Goal: Task Accomplishment & Management: Manage account settings

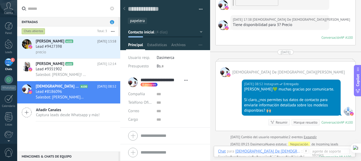
click at [6, 8] on icon at bounding box center [8, 6] width 9 height 8
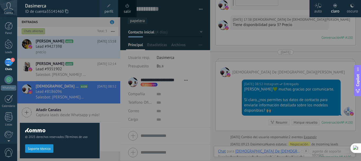
click at [68, 10] on icon at bounding box center [66, 11] width 3 height 4
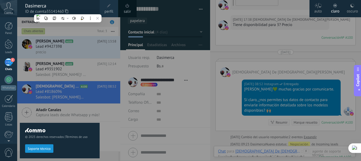
click at [6, 9] on icon at bounding box center [8, 6] width 9 height 8
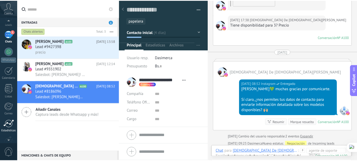
scroll to position [60, 0]
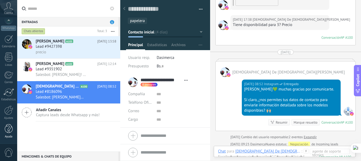
click at [6, 126] on div at bounding box center [9, 128] width 8 height 9
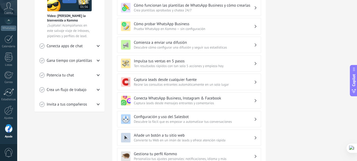
scroll to position [141, 0]
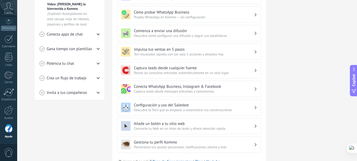
click at [310, 69] on div "💎 Prueba gratis en curso Días restantes 7 Suscríbete ahora Obtén asistencia per…" at bounding box center [307, 31] width 66 height 294
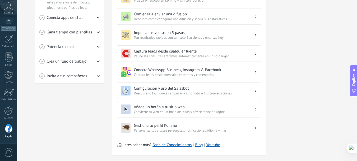
scroll to position [167, 0]
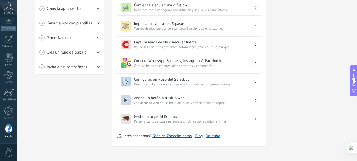
click at [165, 63] on h3 "Conecta WhatsApp Business, Instagram & Facebook" at bounding box center [194, 60] width 120 height 5
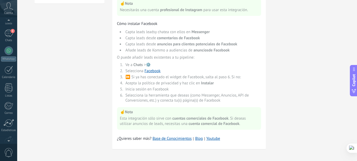
scroll to position [0, 0]
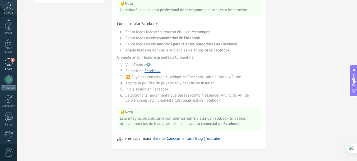
click at [10, 63] on div "1" at bounding box center [8, 62] width 8 height 8
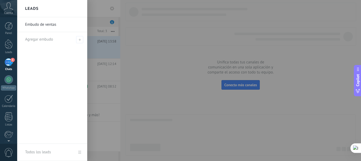
click at [54, 23] on link "Embudo de ventas" at bounding box center [53, 24] width 57 height 15
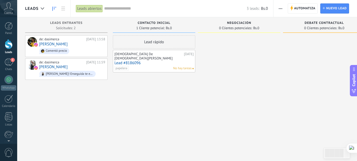
click at [277, 9] on button "button" at bounding box center [281, 8] width 8 height 10
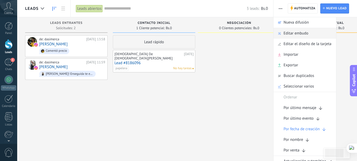
click at [287, 33] on span "Editar embudo" at bounding box center [296, 33] width 25 height 11
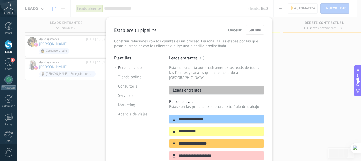
scroll to position [35, 0]
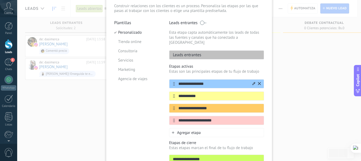
click at [254, 82] on icon at bounding box center [254, 83] width 3 height 3
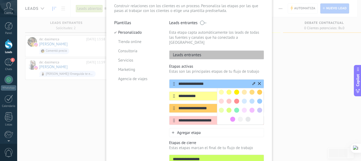
click at [254, 82] on icon at bounding box center [254, 83] width 3 height 3
click at [197, 81] on input "**********" at bounding box center [213, 84] width 77 height 6
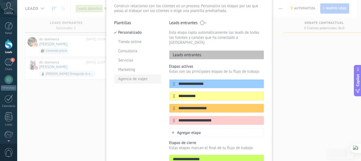
drag, startPoint x: 207, startPoint y: 79, endPoint x: 148, endPoint y: 76, distance: 58.5
click at [148, 76] on div "**********" at bounding box center [189, 99] width 150 height 158
type input "**********"
drag, startPoint x: 196, startPoint y: 90, endPoint x: 176, endPoint y: 90, distance: 19.8
click at [176, 93] on input "**********" at bounding box center [213, 96] width 77 height 6
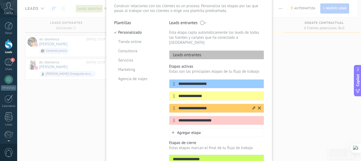
type input "**********"
drag, startPoint x: 204, startPoint y: 104, endPoint x: 172, endPoint y: 104, distance: 32.3
click at [172, 104] on div "**********" at bounding box center [216, 107] width 95 height 9
type input "**********"
drag, startPoint x: 199, startPoint y: 115, endPoint x: 156, endPoint y: 115, distance: 42.3
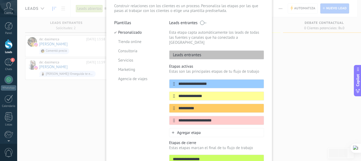
click at [156, 115] on div "**********" at bounding box center [189, 99] width 150 height 158
type input "*"
type input "*********"
click at [172, 131] on icon at bounding box center [173, 132] width 3 height 3
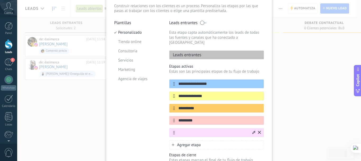
click at [254, 130] on icon at bounding box center [254, 131] width 3 height 3
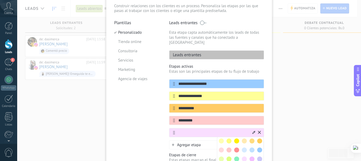
click at [259, 156] on span at bounding box center [259, 158] width 5 height 5
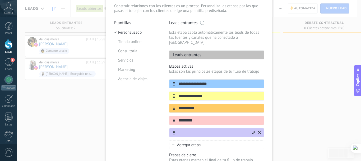
click at [202, 130] on input "text" at bounding box center [213, 133] width 77 height 6
type input "**********"
click at [186, 142] on span "Agregar etapa" at bounding box center [189, 144] width 24 height 5
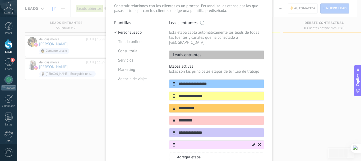
click at [198, 142] on input "text" at bounding box center [213, 145] width 77 height 6
click at [253, 142] on div at bounding box center [254, 144] width 3 height 5
click at [258, 159] on span at bounding box center [259, 161] width 5 height 5
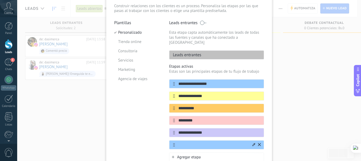
click at [188, 142] on input "text" at bounding box center [213, 145] width 77 height 6
type input "*"
type input "**********"
click at [188, 154] on span "Agregar etapa" at bounding box center [189, 156] width 24 height 5
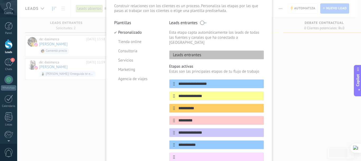
scroll to position [106, 0]
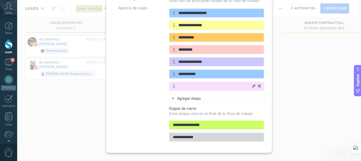
click at [254, 84] on icon at bounding box center [254, 85] width 3 height 3
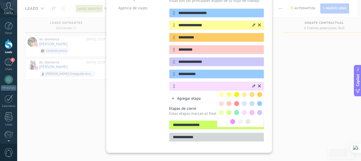
drag, startPoint x: 210, startPoint y: 22, endPoint x: 176, endPoint y: 19, distance: 34.5
click at [176, 22] on input "**********" at bounding box center [213, 25] width 77 height 6
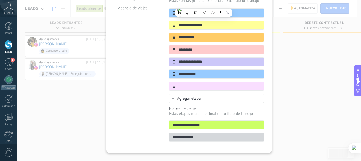
drag, startPoint x: 202, startPoint y: 119, endPoint x: 159, endPoint y: 119, distance: 43.4
click at [159, 119] on div "**********" at bounding box center [189, 46] width 150 height 195
type input "**********"
drag, startPoint x: 200, startPoint y: 133, endPoint x: 166, endPoint y: 133, distance: 34.4
click at [166, 133] on div "**********" at bounding box center [189, 46] width 150 height 195
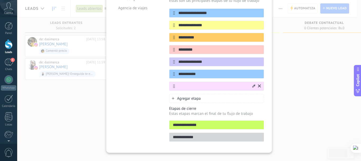
type input "**********"
click at [203, 83] on input "text" at bounding box center [213, 86] width 77 height 6
type input "*"
drag, startPoint x: 200, startPoint y: 21, endPoint x: 175, endPoint y: 21, distance: 25.1
click at [175, 22] on input "**********" at bounding box center [213, 25] width 77 height 6
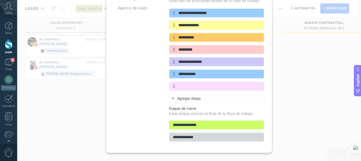
type input "**********"
drag, startPoint x: 197, startPoint y: 132, endPoint x: 164, endPoint y: 132, distance: 32.8
click at [164, 132] on div "**********" at bounding box center [189, 46] width 150 height 195
type input "**********"
click at [149, 133] on div "Plantillas Personalizado Tienda online Consultoria Servicios Marketing Agencia …" at bounding box center [137, 46] width 47 height 195
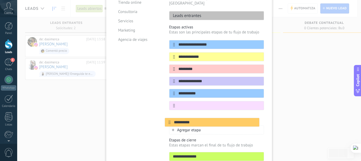
scroll to position [76, 0]
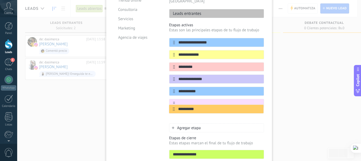
drag, startPoint x: 172, startPoint y: 67, endPoint x: 173, endPoint y: 111, distance: 43.4
click at [173, 111] on div "**********" at bounding box center [216, 79] width 95 height 82
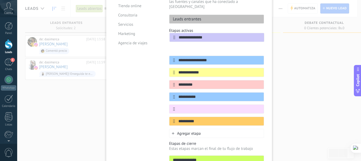
scroll to position [69, 0]
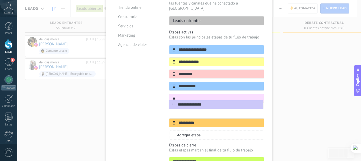
drag, startPoint x: 173, startPoint y: 74, endPoint x: 173, endPoint y: 106, distance: 31.7
click at [173, 106] on div "**********" at bounding box center [216, 86] width 95 height 82
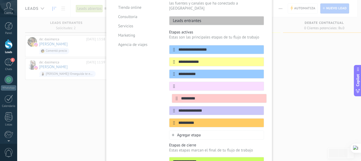
drag, startPoint x: 172, startPoint y: 68, endPoint x: 175, endPoint y: 98, distance: 30.0
click at [175, 99] on div "**********" at bounding box center [216, 86] width 95 height 82
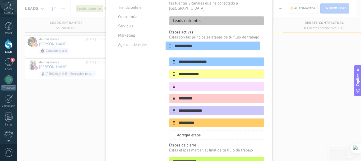
drag, startPoint x: 172, startPoint y: 70, endPoint x: 169, endPoint y: 44, distance: 26.3
click at [169, 45] on div "**********" at bounding box center [216, 86] width 95 height 82
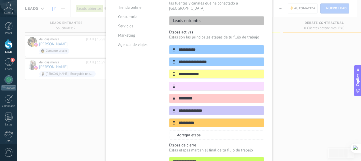
click at [0, 0] on div at bounding box center [0, 0] width 0 height 0
click at [0, 0] on icon at bounding box center [0, 0] width 0 height 0
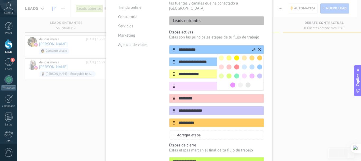
click at [260, 55] on span at bounding box center [259, 57] width 5 height 5
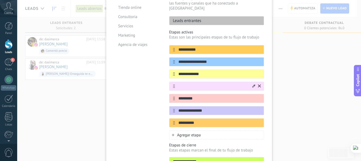
click at [195, 83] on input "text" at bounding box center [213, 86] width 77 height 6
click at [258, 84] on icon at bounding box center [259, 85] width 3 height 3
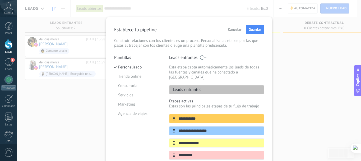
scroll to position [0, 0]
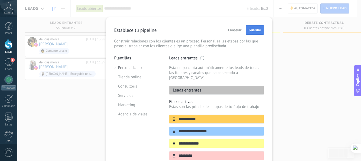
click at [253, 26] on button "Guardar" at bounding box center [255, 30] width 18 height 10
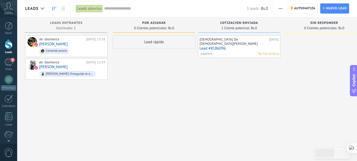
click at [279, 9] on span "button" at bounding box center [280, 8] width 3 height 10
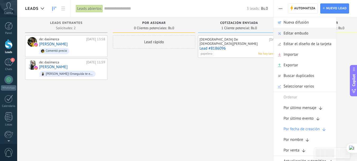
click at [286, 33] on span "Editar embudo" at bounding box center [296, 33] width 25 height 11
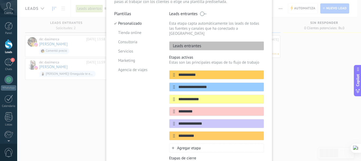
scroll to position [35, 0]
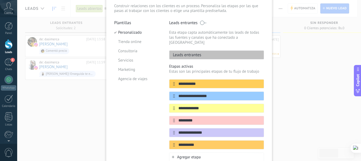
click at [189, 154] on span "Agregar etapa" at bounding box center [189, 156] width 24 height 5
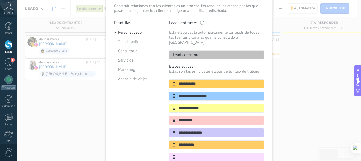
click at [189, 154] on input "text" at bounding box center [219, 157] width 89 height 6
type input "********"
click at [130, 132] on div "Plantillas Personalizado Tienda online Consultoria Servicios Marketing Agencia …" at bounding box center [137, 117] width 47 height 195
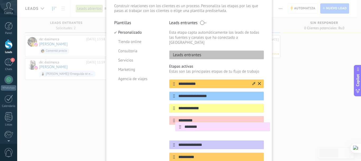
scroll to position [36, 0]
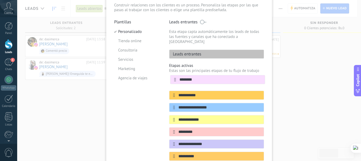
drag, startPoint x: 172, startPoint y: 152, endPoint x: 176, endPoint y: 74, distance: 77.9
click at [176, 78] on div "**********" at bounding box center [216, 119] width 95 height 82
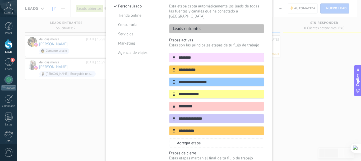
scroll to position [71, 0]
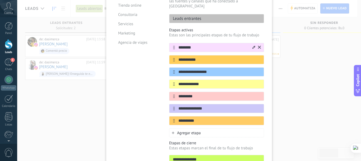
click at [207, 45] on input "********" at bounding box center [213, 48] width 77 height 6
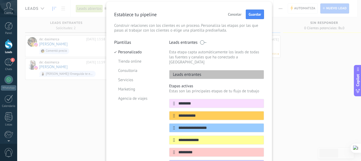
scroll to position [1, 0]
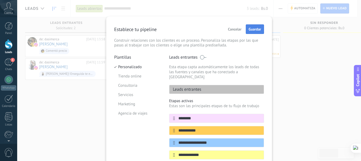
click at [257, 30] on span "Guardar" at bounding box center [255, 29] width 12 height 4
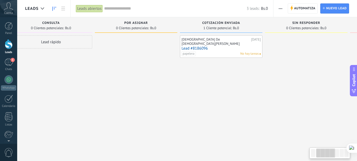
drag, startPoint x: 261, startPoint y: 75, endPoint x: 179, endPoint y: 81, distance: 82.7
click at [180, 81] on div "[PERSON_NAME] De [DEMOGRAPHIC_DATA][PERSON_NAME] [DATE] Lead #8186096 papelera …" at bounding box center [221, 81] width 83 height 92
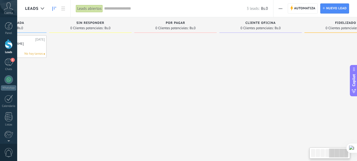
scroll to position [0, 333]
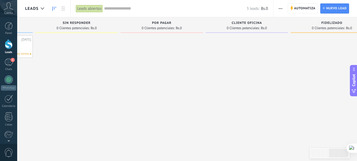
drag, startPoint x: 279, startPoint y: 79, endPoint x: 53, endPoint y: 86, distance: 225.7
click at [53, 86] on div at bounding box center [76, 81] width 83 height 92
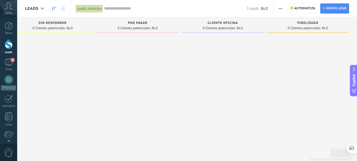
drag, startPoint x: 311, startPoint y: 92, endPoint x: 136, endPoint y: 93, distance: 174.3
click at [162, 95] on div "Leads Entrantes Solicitudes: 2 0 0 0 2 0 0 0 2 de: dasimerca [DATE] 13:58 [PERS…" at bounding box center [12, 71] width 689 height 109
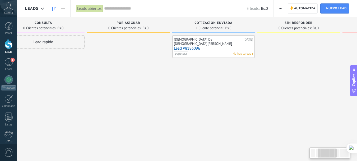
drag, startPoint x: 74, startPoint y: 76, endPoint x: 321, endPoint y: 74, distance: 247.0
click at [321, 74] on div at bounding box center [299, 81] width 83 height 92
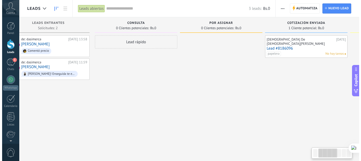
scroll to position [0, 0]
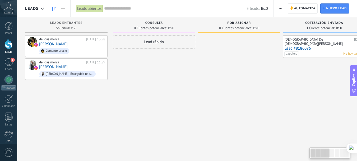
drag, startPoint x: 106, startPoint y: 67, endPoint x: 281, endPoint y: 68, distance: 174.8
click at [281, 68] on div "Por Asignar 0 Clientes potenciales: Bs.0" at bounding box center [240, 71] width 85 height 109
click at [42, 7] on div at bounding box center [42, 8] width 9 height 10
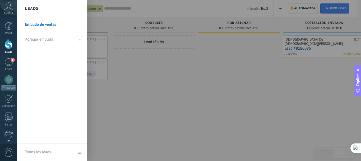
click at [42, 7] on div "Leads" at bounding box center [52, 8] width 70 height 17
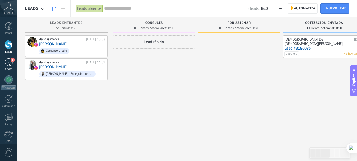
click at [7, 60] on div "1" at bounding box center [8, 62] width 8 height 8
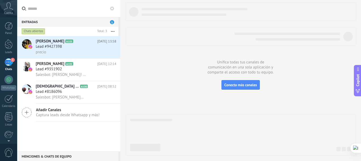
click at [109, 20] on div "Entradas 1" at bounding box center [67, 22] width 101 height 10
click at [114, 21] on span "1" at bounding box center [112, 22] width 4 height 4
click at [65, 109] on span "Añadir Canales" at bounding box center [68, 109] width 64 height 5
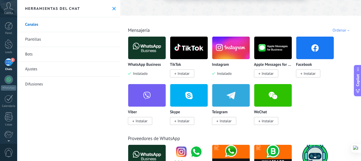
scroll to position [106, 0]
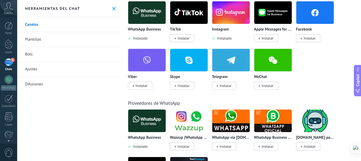
click at [315, 38] on span "Instalar" at bounding box center [310, 38] width 12 height 5
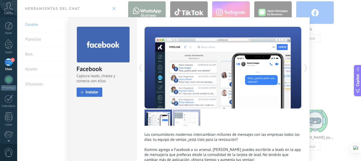
click at [96, 94] on span "Instalar" at bounding box center [92, 92] width 13 height 4
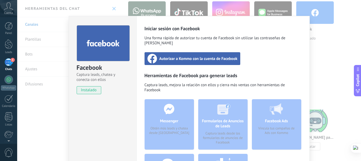
scroll to position [0, 0]
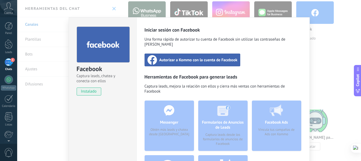
click at [190, 53] on div "Autorizar a Kommo con la cuenta de Facebook" at bounding box center [193, 59] width 96 height 13
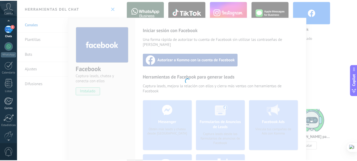
scroll to position [60, 0]
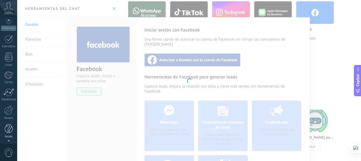
click at [9, 127] on div at bounding box center [9, 128] width 8 height 9
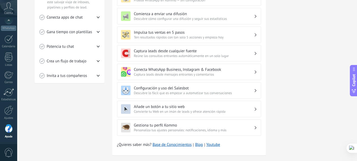
scroll to position [167, 0]
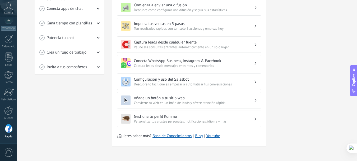
click at [196, 59] on h3 "Conecta WhatsApp Business, Instagram & Facebook" at bounding box center [194, 60] width 120 height 5
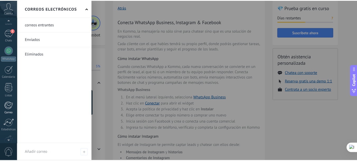
scroll to position [0, 0]
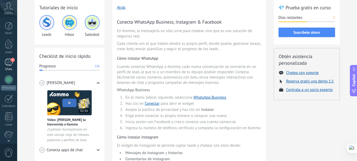
click at [7, 63] on div "1" at bounding box center [8, 62] width 8 height 8
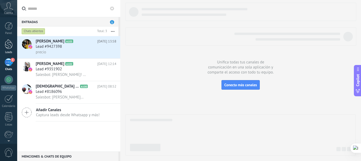
click at [13, 43] on link "Leads" at bounding box center [8, 46] width 17 height 15
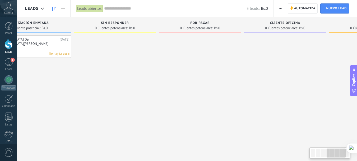
drag, startPoint x: 329, startPoint y: 108, endPoint x: 35, endPoint y: 106, distance: 294.6
click at [35, 106] on div "[PERSON_NAME] De [DEMOGRAPHIC_DATA][PERSON_NAME] [DATE] Lead #8186096 papelera …" at bounding box center [30, 81] width 83 height 92
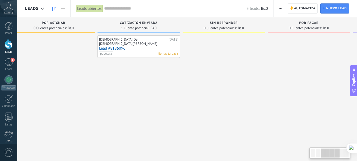
drag, startPoint x: 275, startPoint y: 100, endPoint x: 319, endPoint y: 94, distance: 44.6
click at [357, 96] on html ".abccls-1,.abccls-2{fill-rule:evenodd}.abccls-2{fill:#fff} .abfcls-1{fill:none}…" at bounding box center [178, 80] width 357 height 161
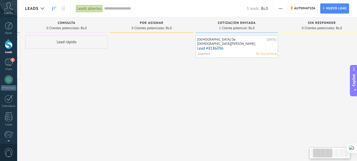
scroll to position [0, 39]
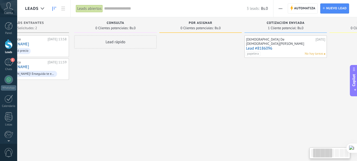
drag, startPoint x: 131, startPoint y: 82, endPoint x: 207, endPoint y: 83, distance: 75.9
click at [207, 83] on div at bounding box center [200, 81] width 83 height 92
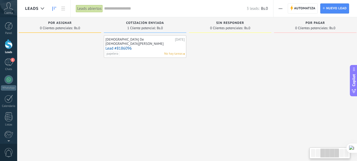
scroll to position [0, 180]
drag, startPoint x: 249, startPoint y: 97, endPoint x: 136, endPoint y: 93, distance: 113.3
click at [136, 93] on div "[PERSON_NAME] De [DEMOGRAPHIC_DATA][PERSON_NAME] [DATE] Lead #8186096 papelera …" at bounding box center [144, 81] width 83 height 92
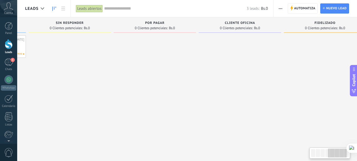
scroll to position [0, 357]
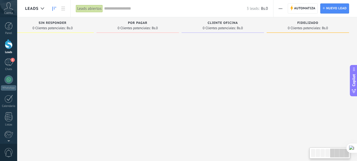
drag, startPoint x: 280, startPoint y: 88, endPoint x: 61, endPoint y: 88, distance: 219.3
click at [61, 88] on div "Leads Entrantes Solicitudes: 2 0 0 0 2 0 0 0 2 de: dasimerca [DATE] 13:58 [PERS…" at bounding box center [12, 71] width 689 height 109
drag, startPoint x: 173, startPoint y: 81, endPoint x: 123, endPoint y: 70, distance: 51.4
click at [124, 76] on div "Leads Entrantes Solicitudes: 2 0 0 0 2 0 0 0 2 de: dasimerca [DATE] 13:58 [PERS…" at bounding box center [12, 71] width 689 height 109
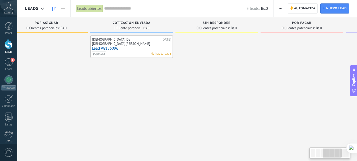
drag, startPoint x: 142, startPoint y: 68, endPoint x: 298, endPoint y: 67, distance: 156.6
click at [298, 67] on div at bounding box center [302, 81] width 83 height 92
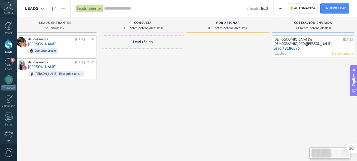
scroll to position [0, 0]
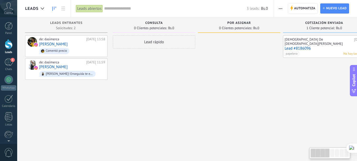
drag, startPoint x: 86, startPoint y: 80, endPoint x: 289, endPoint y: 82, distance: 202.1
drag, startPoint x: 126, startPoint y: 105, endPoint x: 220, endPoint y: 96, distance: 93.8
click at [38, 8] on div at bounding box center [42, 8] width 9 height 10
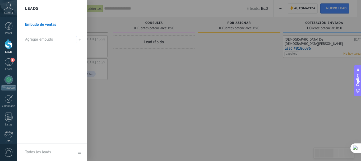
click at [153, 78] on div at bounding box center [197, 80] width 361 height 161
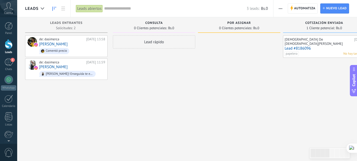
drag, startPoint x: 35, startPoint y: 103, endPoint x: 307, endPoint y: 71, distance: 273.3
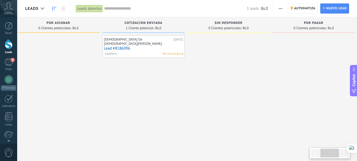
scroll to position [0, 203]
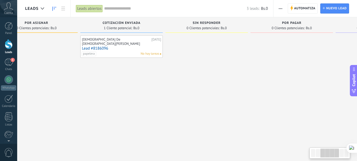
drag, startPoint x: 306, startPoint y: 70, endPoint x: 103, endPoint y: 74, distance: 202.9
click at [103, 74] on div "[PERSON_NAME] De [DEMOGRAPHIC_DATA][PERSON_NAME] [DATE] Lead #8186096 papelera …" at bounding box center [121, 81] width 83 height 92
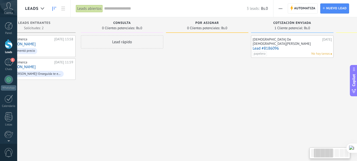
scroll to position [0, 0]
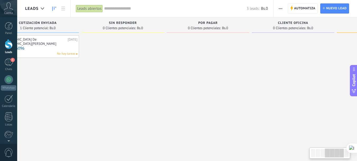
drag, startPoint x: 115, startPoint y: 111, endPoint x: 20, endPoint y: 92, distance: 97.4
click at [20, 92] on div "[PERSON_NAME] De [DEMOGRAPHIC_DATA][PERSON_NAME] [DATE] Lead #8186096 papelera …" at bounding box center [38, 81] width 83 height 92
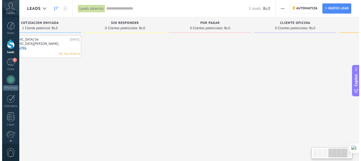
scroll to position [0, 287]
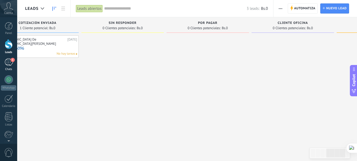
click at [6, 59] on div "1" at bounding box center [8, 62] width 8 height 8
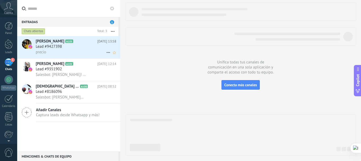
click at [89, 53] on div "precio" at bounding box center [76, 52] width 81 height 6
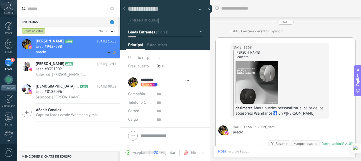
type textarea "**********"
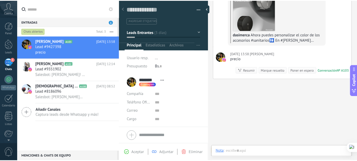
scroll to position [84, 0]
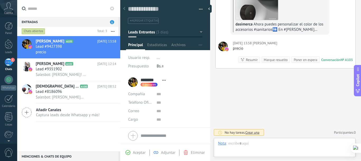
click at [244, 48] on div "precio" at bounding box center [255, 48] width 44 height 5
click at [266, 141] on div at bounding box center [284, 148] width 133 height 16
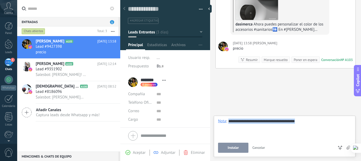
drag, startPoint x: 303, startPoint y: 121, endPoint x: 228, endPoint y: 122, distance: 75.4
click at [228, 122] on div "**********" at bounding box center [284, 128] width 133 height 20
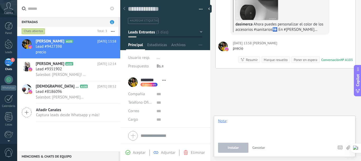
click at [239, 124] on div at bounding box center [284, 128] width 133 height 20
click at [239, 123] on div at bounding box center [284, 128] width 133 height 20
click at [234, 120] on div at bounding box center [284, 128] width 133 height 20
click at [10, 46] on div at bounding box center [9, 44] width 8 height 10
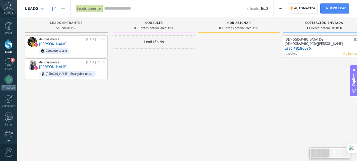
click at [42, 9] on icon at bounding box center [42, 8] width 3 height 2
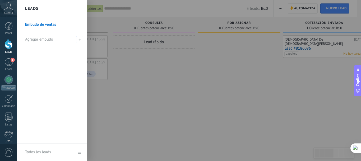
click at [188, 105] on div at bounding box center [197, 80] width 361 height 161
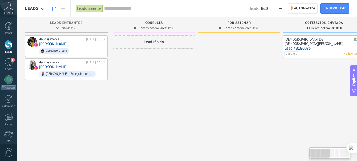
drag, startPoint x: 254, startPoint y: 102, endPoint x: 232, endPoint y: 71, distance: 37.7
click at [357, 94] on html ".abccls-1,.abccls-2{fill-rule:evenodd}.abccls-2{fill:#fff} .abfcls-1{fill:none}…" at bounding box center [178, 80] width 357 height 161
click at [39, 10] on div at bounding box center [42, 8] width 9 height 10
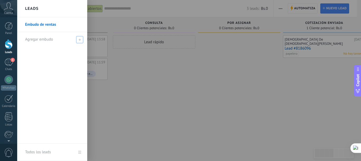
click at [79, 40] on use at bounding box center [80, 39] width 2 height 2
click at [56, 41] on input "text" at bounding box center [50, 39] width 50 height 8
type input "*******"
drag, startPoint x: 47, startPoint y: 39, endPoint x: 25, endPoint y: 36, distance: 22.0
click at [22, 37] on li "*******" at bounding box center [52, 39] width 70 height 15
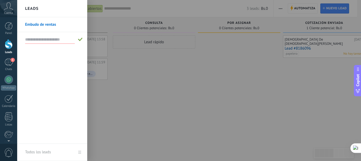
click at [168, 123] on div at bounding box center [197, 80] width 361 height 161
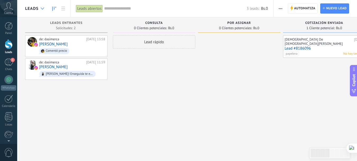
click at [40, 10] on div at bounding box center [42, 8] width 9 height 10
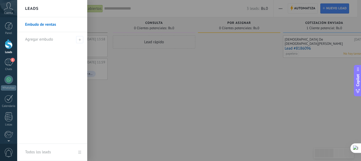
click at [158, 87] on div at bounding box center [197, 80] width 361 height 161
